Goal: Communication & Community: Participate in discussion

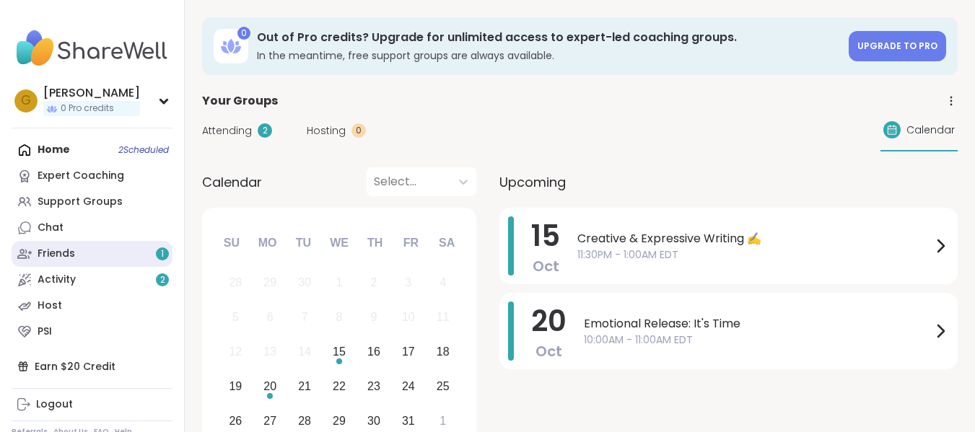
click at [110, 252] on link "Friends 1" at bounding box center [92, 254] width 161 height 26
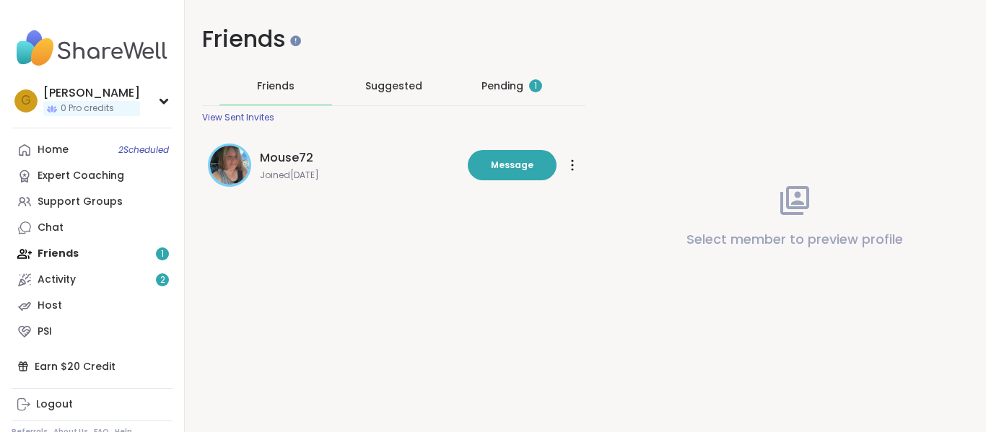
click at [495, 95] on div "Pending 1" at bounding box center [511, 86] width 113 height 38
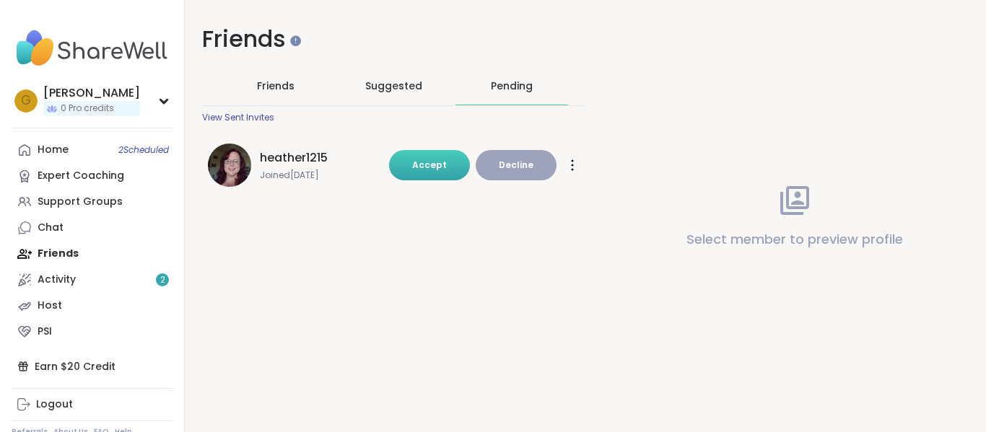
click at [442, 178] on button "Accept" at bounding box center [429, 165] width 81 height 30
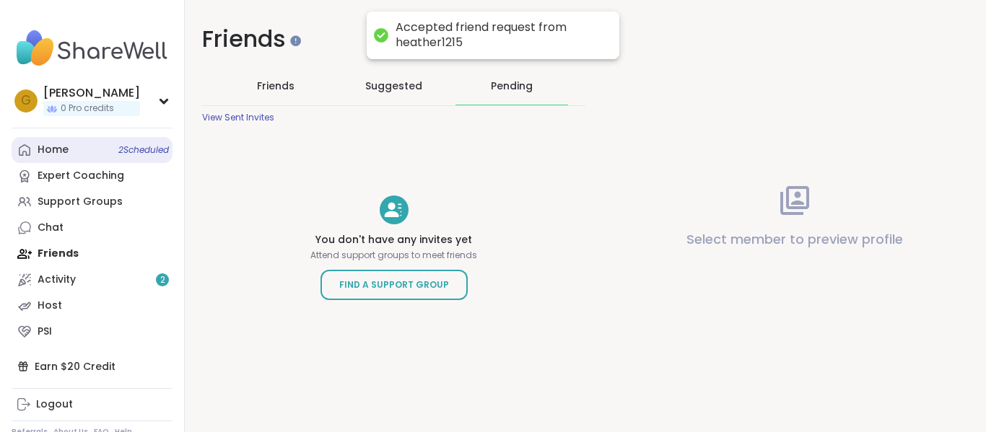
click at [109, 139] on link "Home 2 Scheduled" at bounding box center [92, 150] width 161 height 26
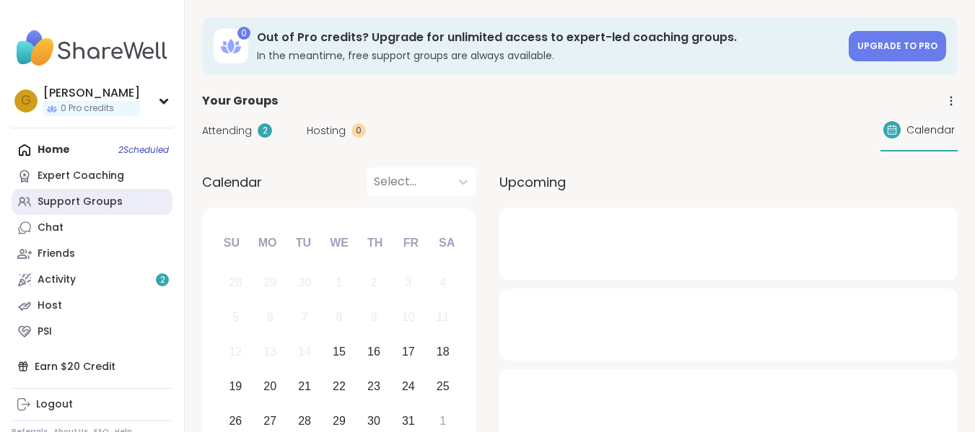
click at [124, 199] on link "Support Groups" at bounding box center [92, 202] width 161 height 26
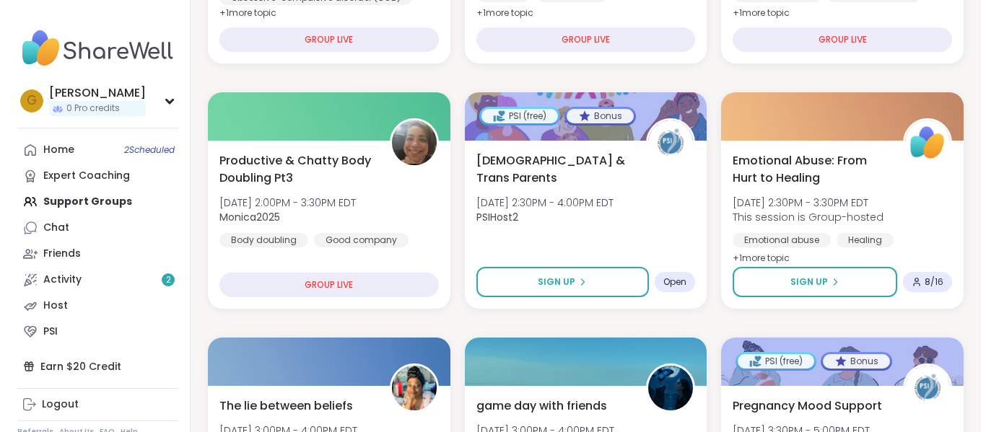
scroll to position [585, 0]
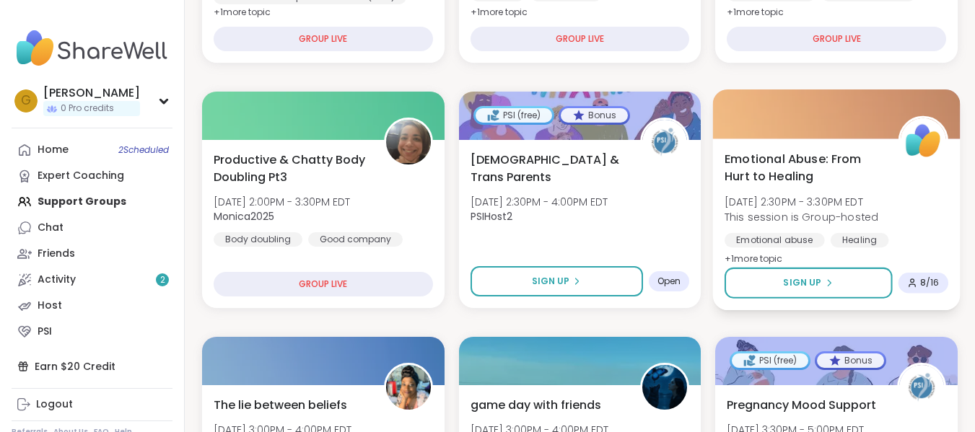
click at [769, 191] on div "Emotional Abuse: From Hurt to Healing [DATE] 2:30PM - 3:30PM EDT This session i…" at bounding box center [837, 209] width 224 height 118
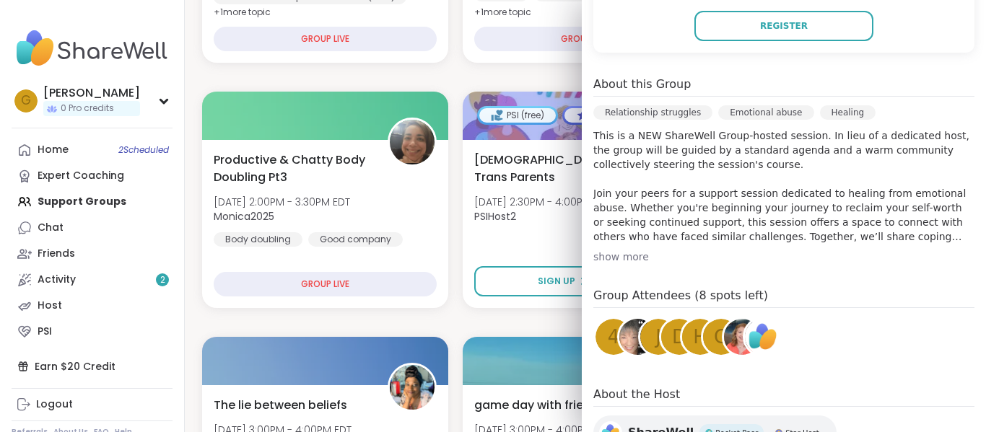
scroll to position [367, 0]
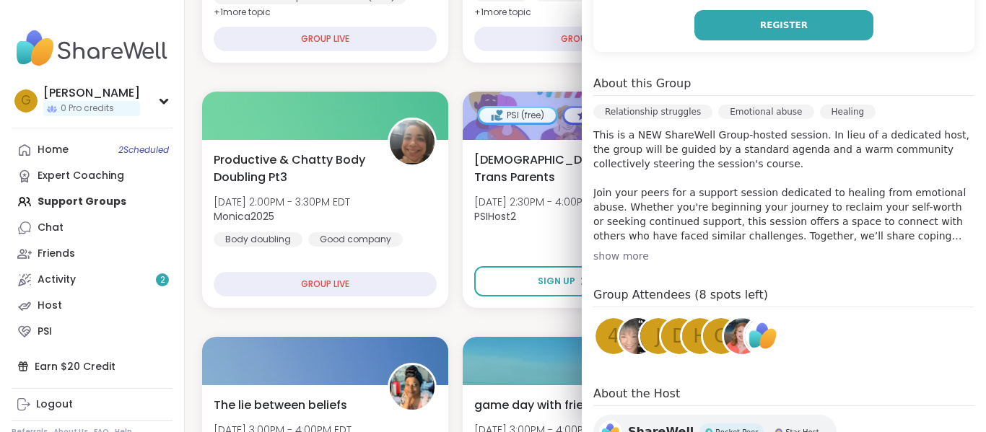
click at [747, 30] on button "Register" at bounding box center [783, 25] width 179 height 30
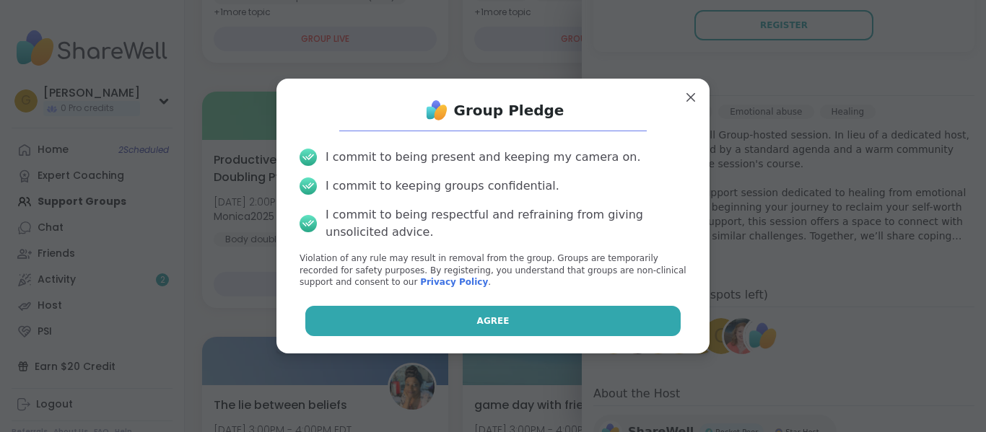
click at [515, 328] on button "Agree" at bounding box center [493, 321] width 376 height 30
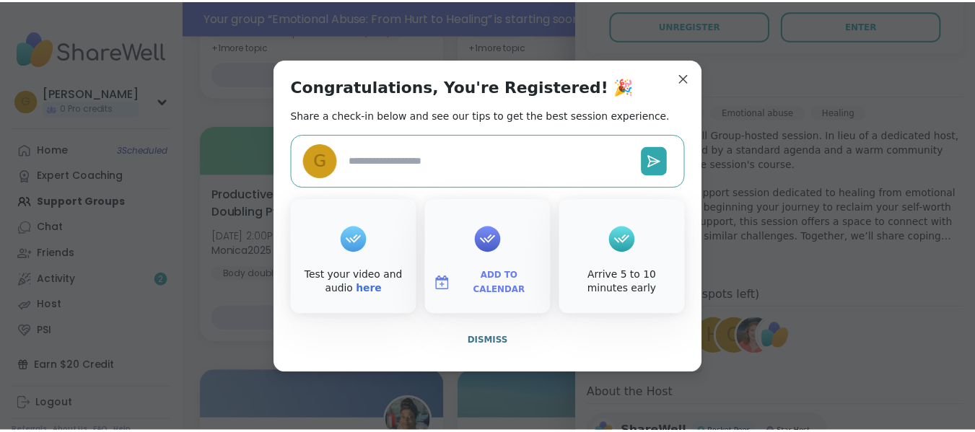
scroll to position [619, 0]
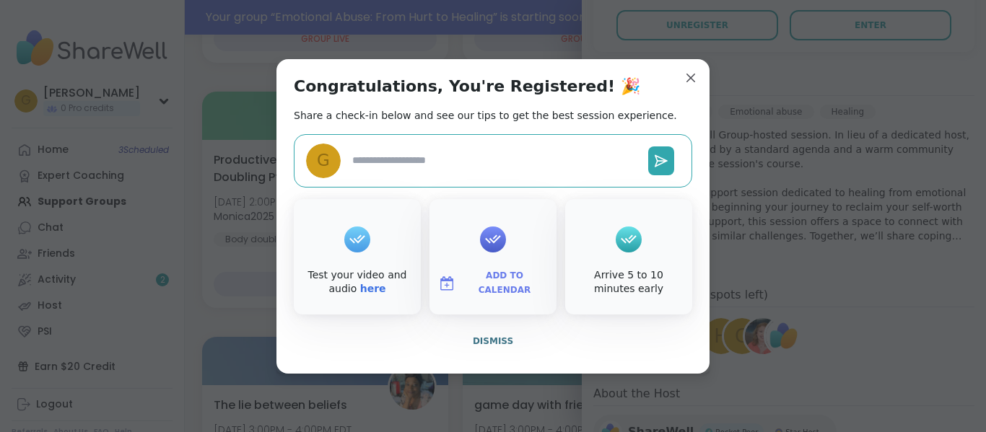
click at [515, 328] on button "Dismiss" at bounding box center [493, 341] width 398 height 30
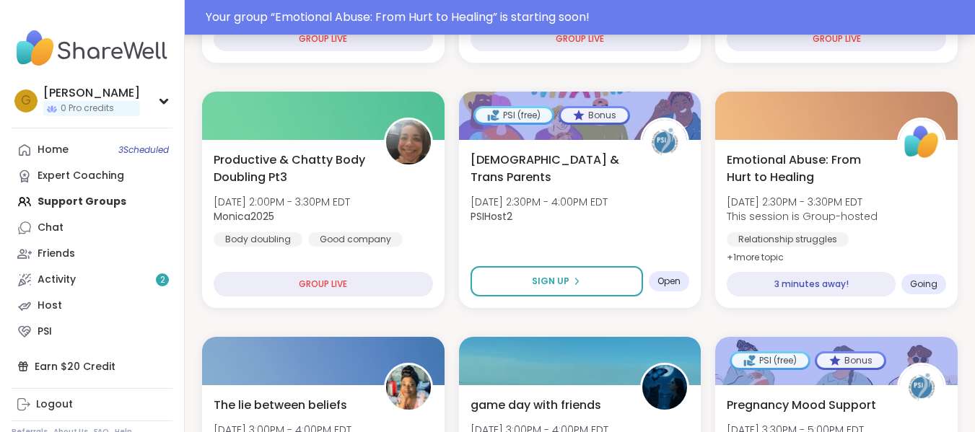
click at [446, 12] on div "Your group “ Emotional Abuse: From Hurt to Healing ” is starting soon!" at bounding box center [586, 17] width 761 height 17
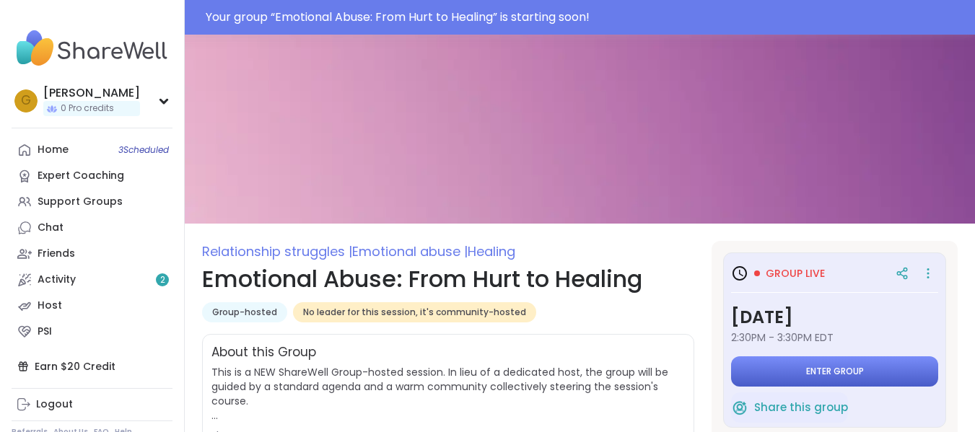
click at [758, 379] on button "Enter group" at bounding box center [834, 371] width 207 height 30
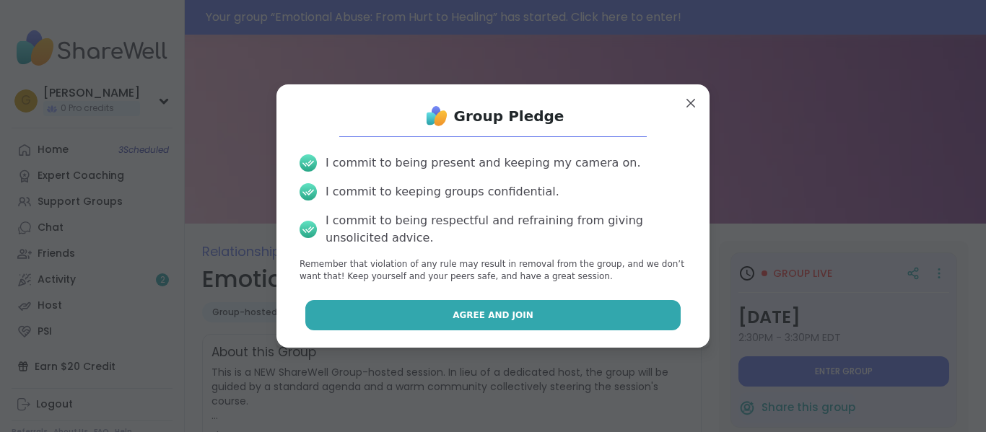
click at [548, 303] on button "Agree and Join" at bounding box center [493, 315] width 376 height 30
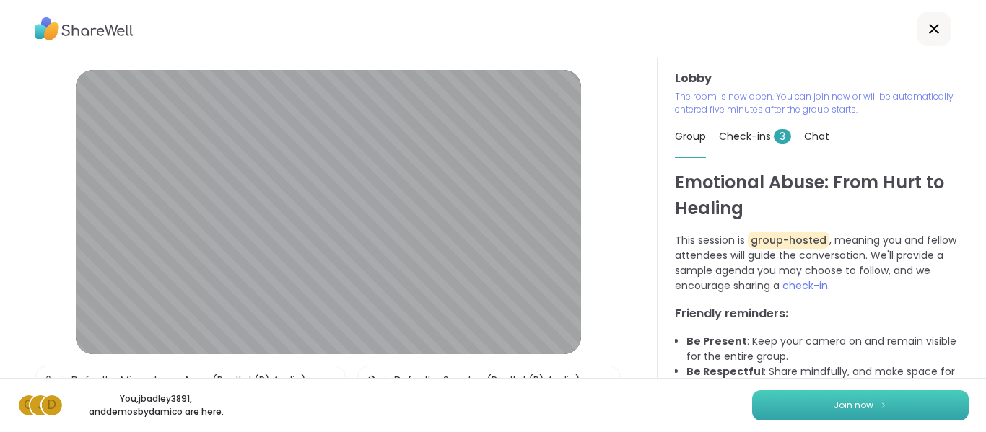
click at [838, 403] on span "Join now" at bounding box center [854, 405] width 40 height 13
click at [764, 131] on span "Check-ins 3" at bounding box center [755, 136] width 72 height 14
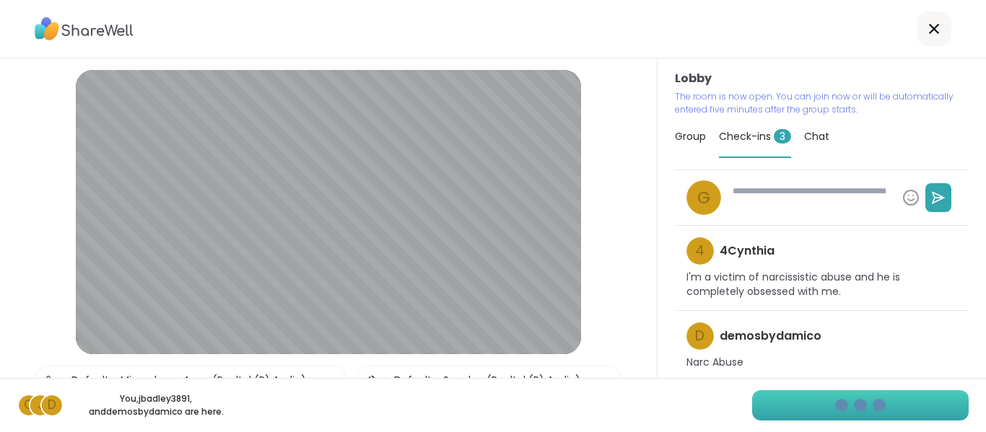
type textarea "*"
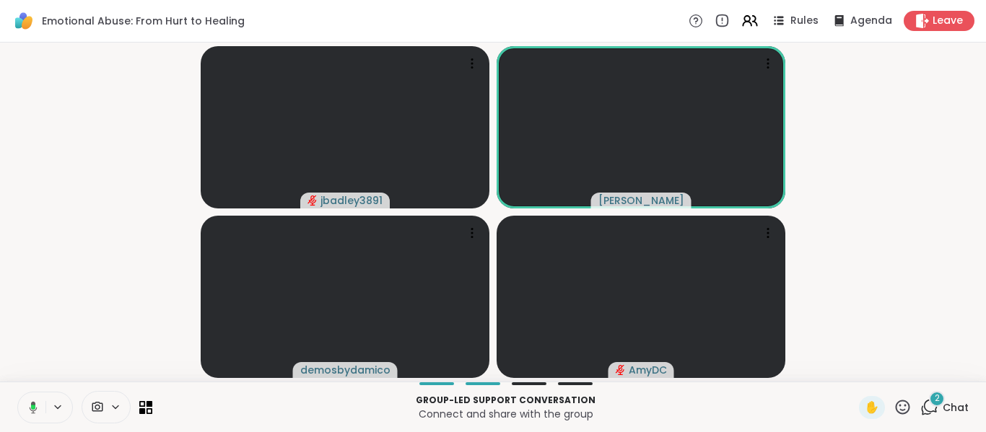
click at [95, 408] on icon at bounding box center [97, 407] width 11 height 10
click at [929, 402] on div "2" at bounding box center [937, 399] width 16 height 16
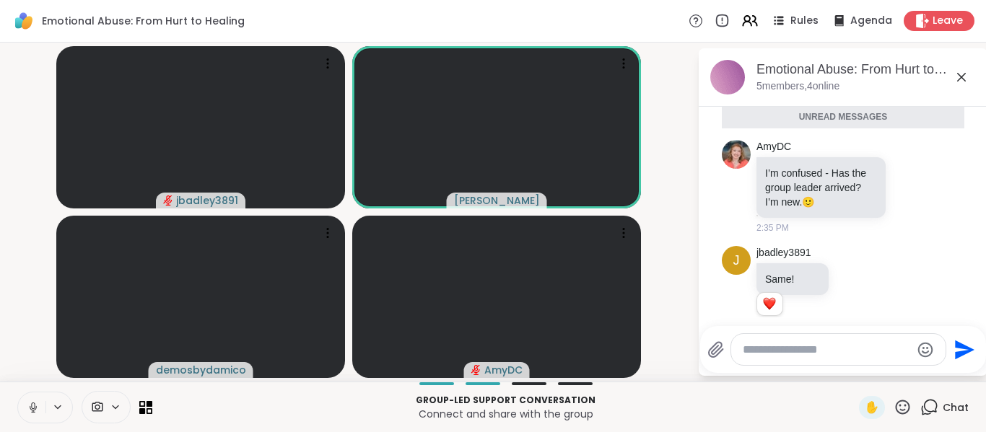
scroll to position [41, 0]
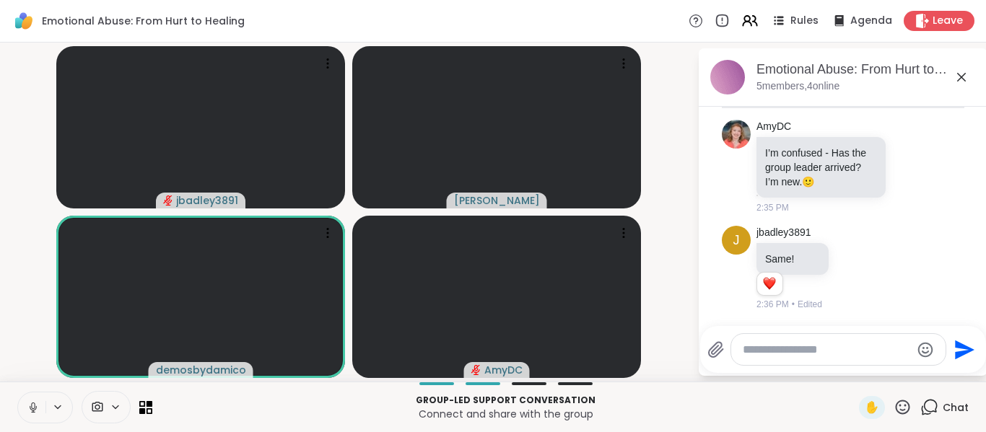
click at [776, 347] on textarea "Type your message" at bounding box center [827, 350] width 168 height 14
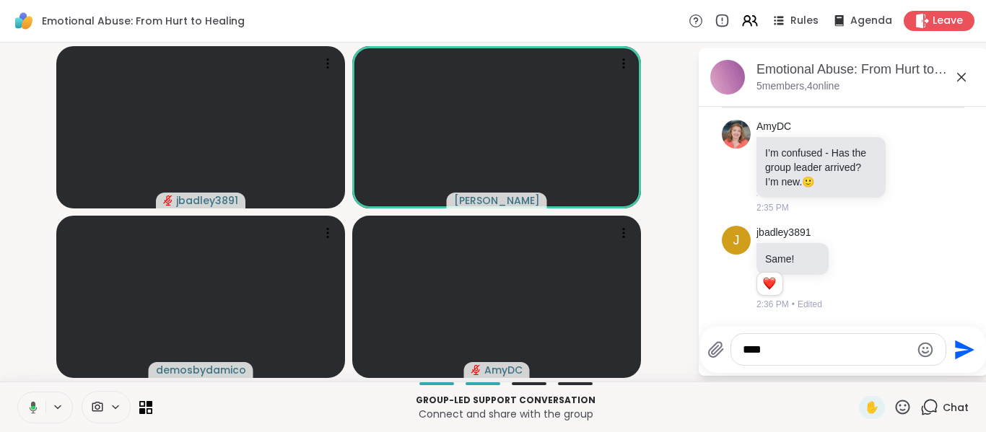
type textarea "****"
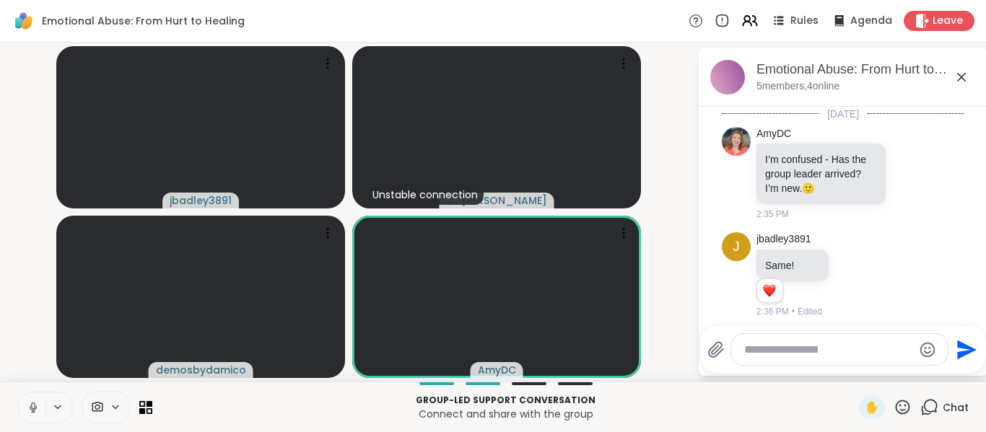
scroll to position [84, 0]
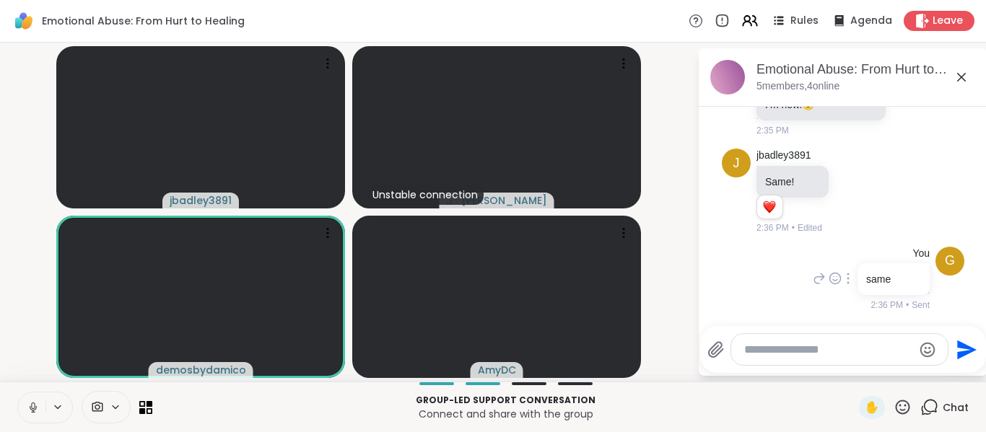
click at [813, 275] on icon at bounding box center [819, 278] width 13 height 17
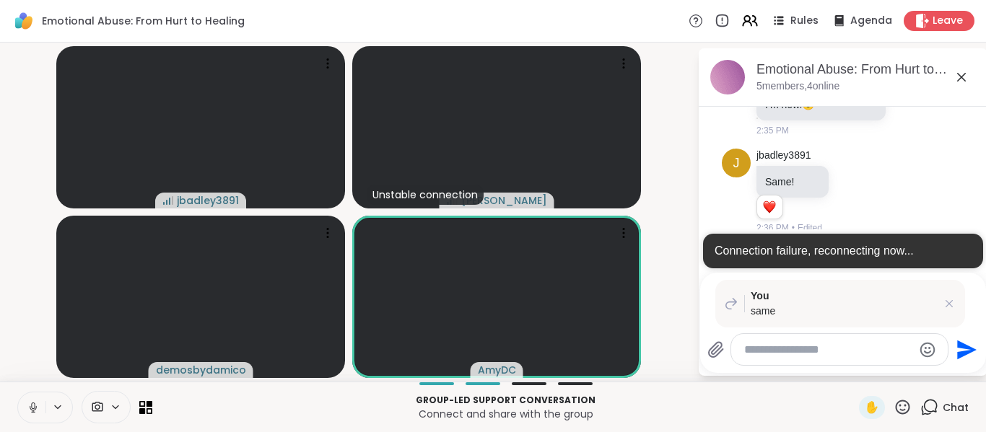
scroll to position [336, 0]
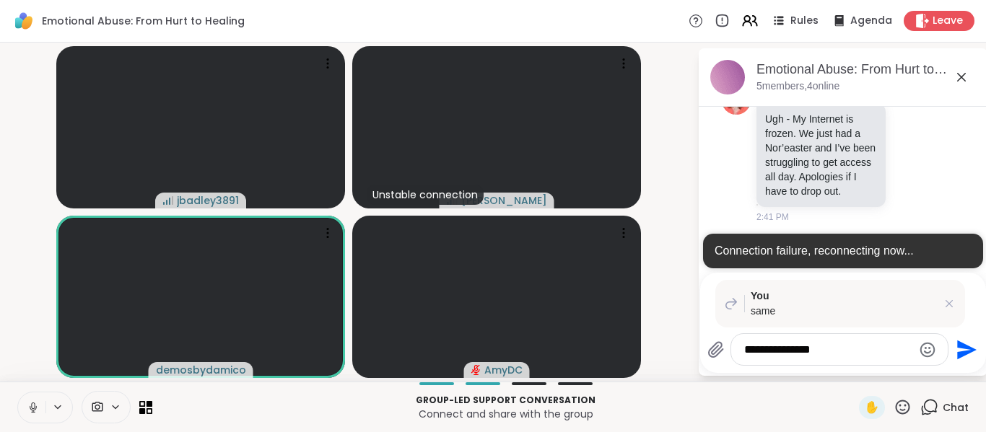
type textarea "**********"
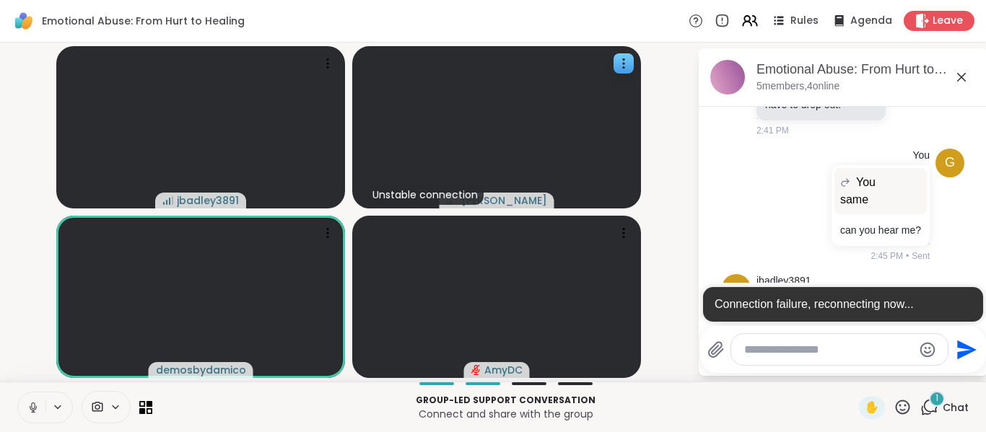
scroll to position [485, 0]
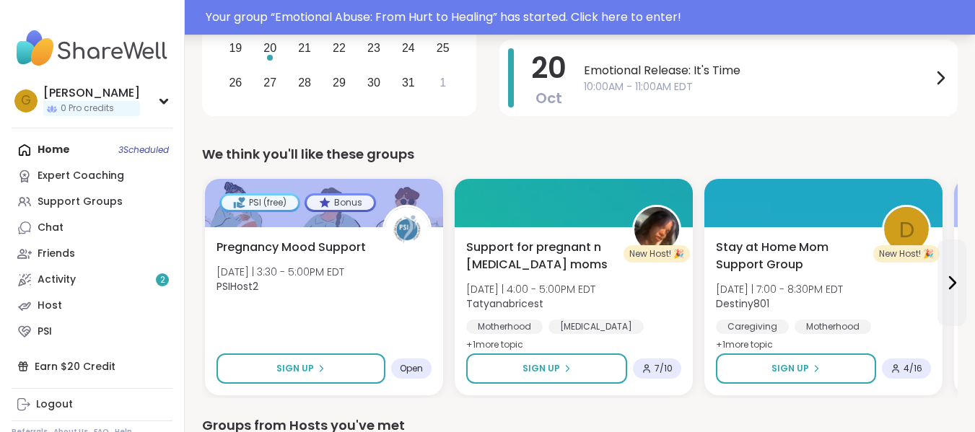
scroll to position [253, 0]
